Goal: Navigation & Orientation: Find specific page/section

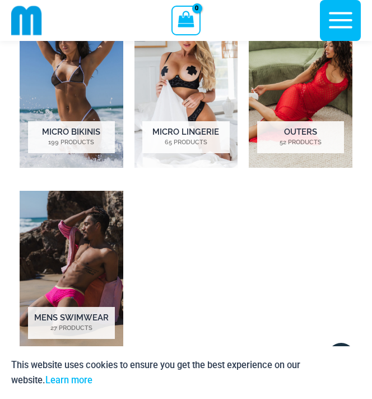
scroll to position [1132, 0]
click at [307, 135] on h2 "Outers 52 Products" at bounding box center [300, 136] width 87 height 31
click at [187, 130] on h2 "Micro Lingerie 65 Products" at bounding box center [185, 136] width 87 height 31
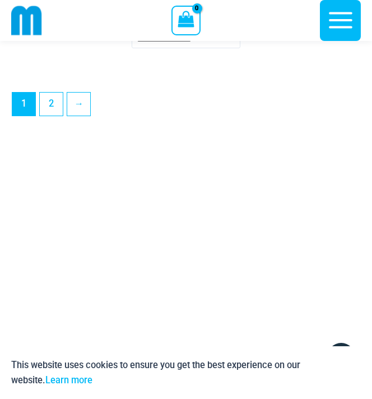
scroll to position [3055, 0]
click at [54, 114] on link "2" at bounding box center [51, 102] width 23 height 23
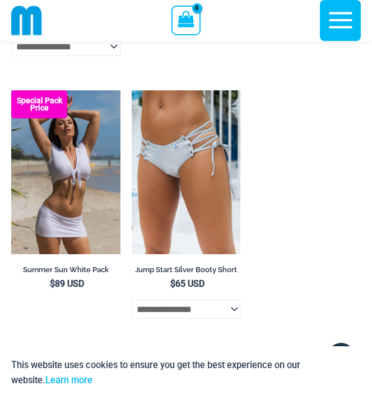
scroll to position [2782, 0]
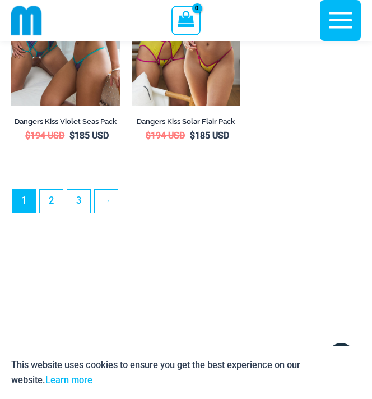
scroll to position [2933, 0]
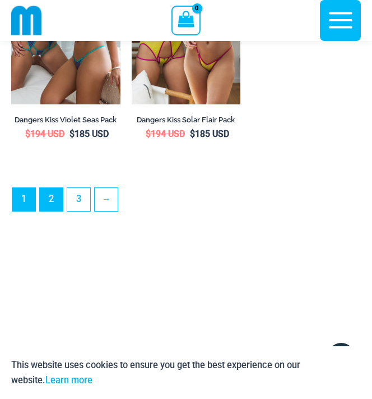
click at [55, 205] on link "2" at bounding box center [51, 199] width 23 height 23
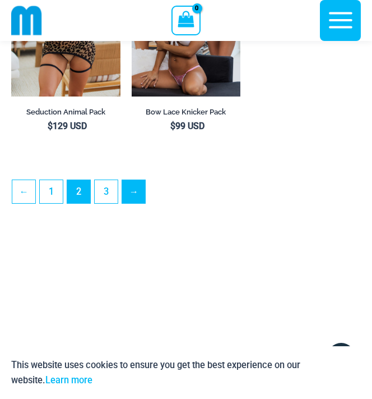
scroll to position [2906, 0]
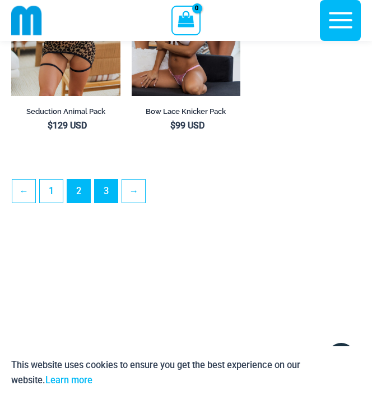
click at [109, 202] on link "3" at bounding box center [106, 190] width 23 height 23
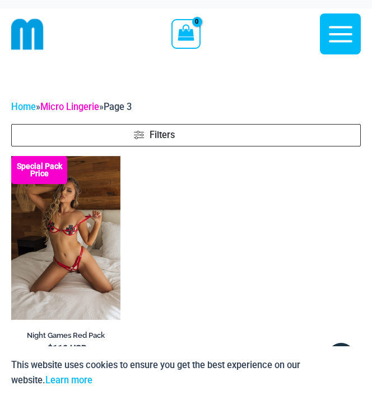
scroll to position [16, 1]
